Goal: Transaction & Acquisition: Subscribe to service/newsletter

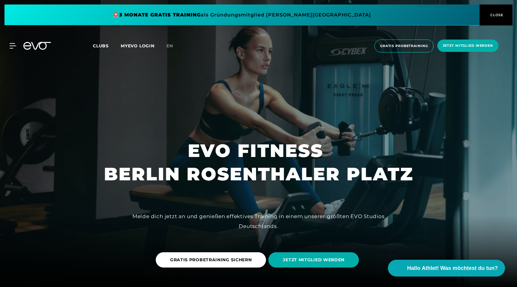
click at [92, 44] on div "MyEVO Login Über EVO Mitgliedschaften Probetraining TAGESPASS EVO Studios [GEOG…" at bounding box center [258, 46] width 515 height 22
click at [103, 48] on span "Clubs" at bounding box center [101, 45] width 16 height 5
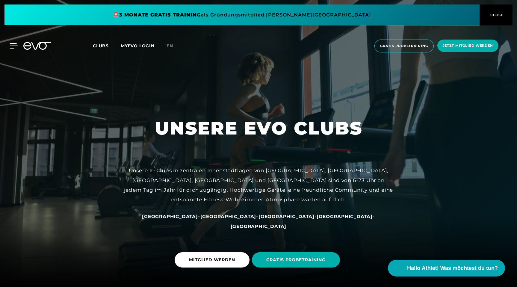
click at [12, 48] on icon at bounding box center [14, 45] width 9 height 5
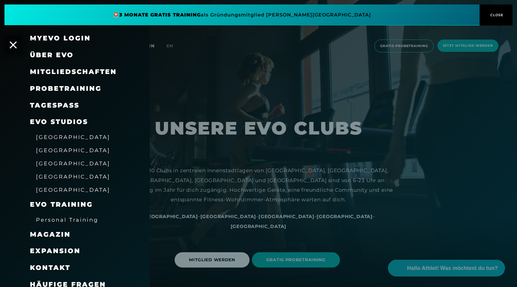
click at [72, 71] on span "Mitgliedschaften" at bounding box center [73, 72] width 87 height 8
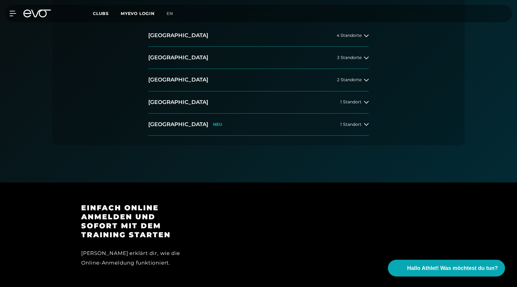
scroll to position [158, 0]
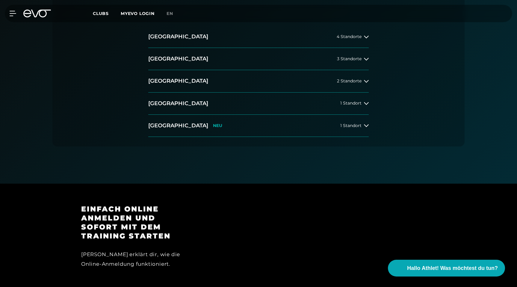
click at [148, 59] on div "[GEOGRAPHIC_DATA] 4 Standorte [GEOGRAPHIC_DATA] 3 Standorte [GEOGRAPHIC_DATA] 2…" at bounding box center [259, 81] width 230 height 111
click at [153, 61] on h2 "[GEOGRAPHIC_DATA]" at bounding box center [178, 58] width 60 height 7
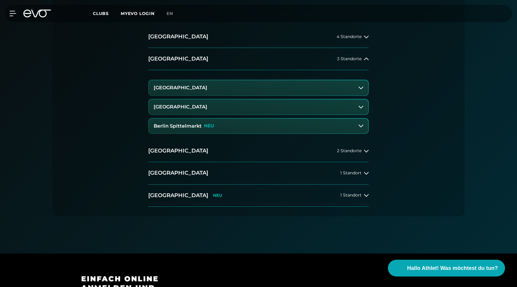
click at [182, 106] on h3 "[GEOGRAPHIC_DATA]" at bounding box center [181, 106] width 54 height 5
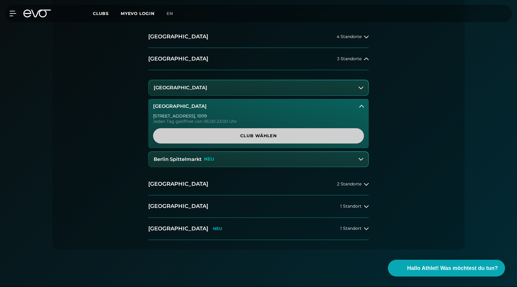
click at [166, 132] on span "Club wählen" at bounding box center [258, 135] width 211 height 15
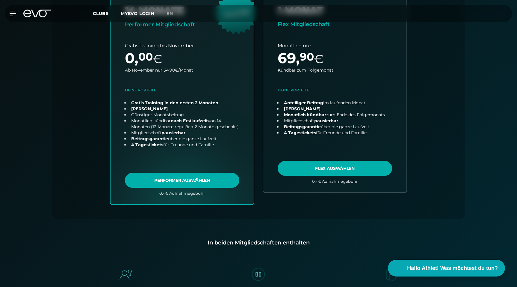
scroll to position [319, 0]
